Goal: Task Accomplishment & Management: Understand process/instructions

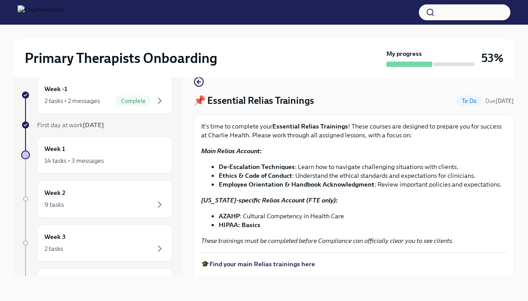
scroll to position [146, 0]
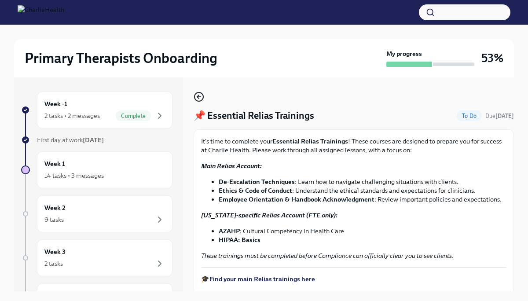
click at [202, 99] on circle "button" at bounding box center [199, 96] width 9 height 9
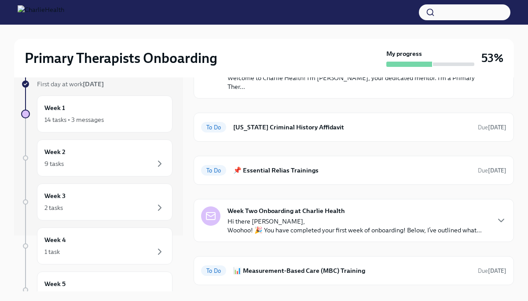
scroll to position [212, 0]
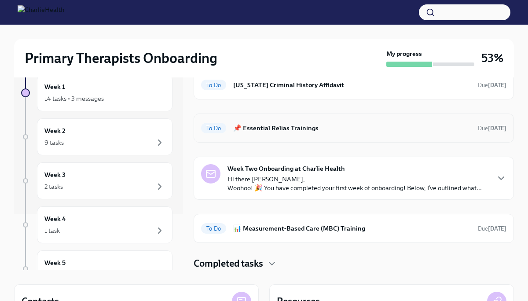
click at [319, 134] on div "To Do 📌 Essential Relias Trainings Due in 7 days" at bounding box center [354, 128] width 306 height 14
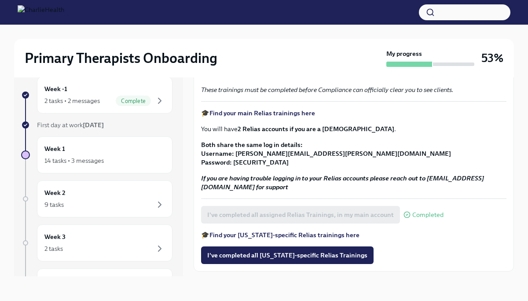
scroll to position [174, 0]
